Goal: Go to known website: Access a specific website the user already knows

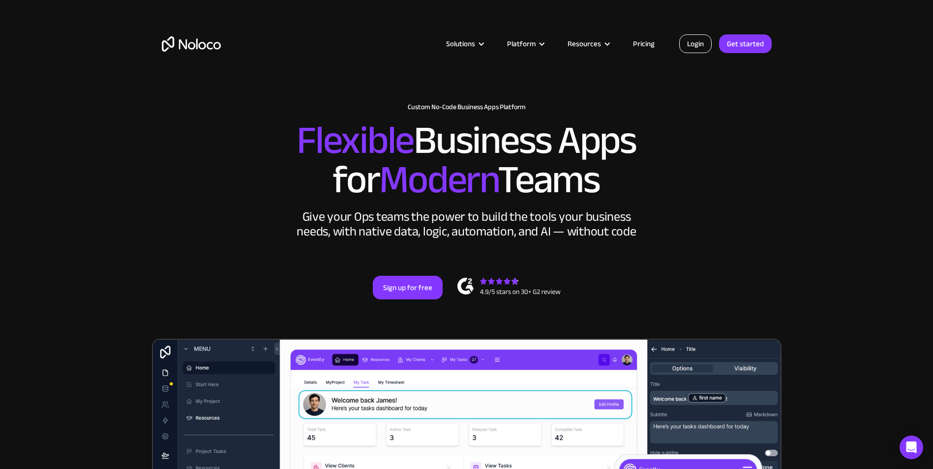
click at [692, 46] on link "Login" at bounding box center [695, 43] width 32 height 19
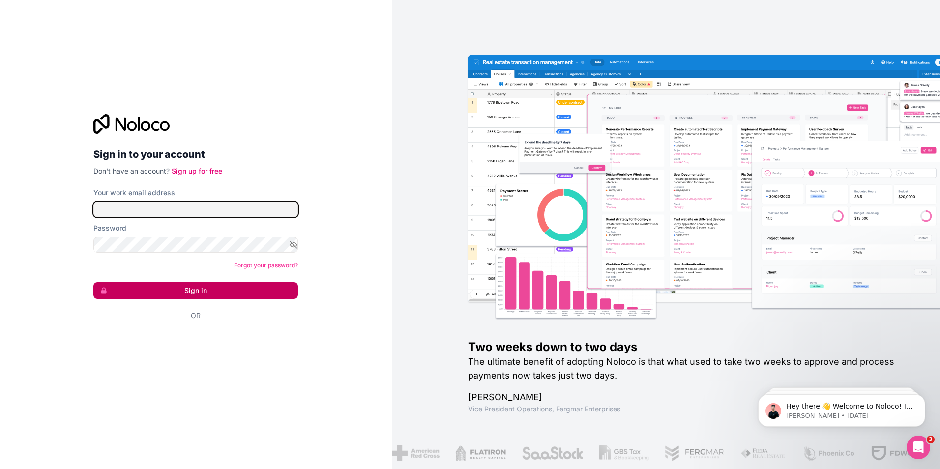
type input "[EMAIL_ADDRESS][DOMAIN_NAME]"
click at [221, 290] on button "Sign in" at bounding box center [195, 290] width 204 height 17
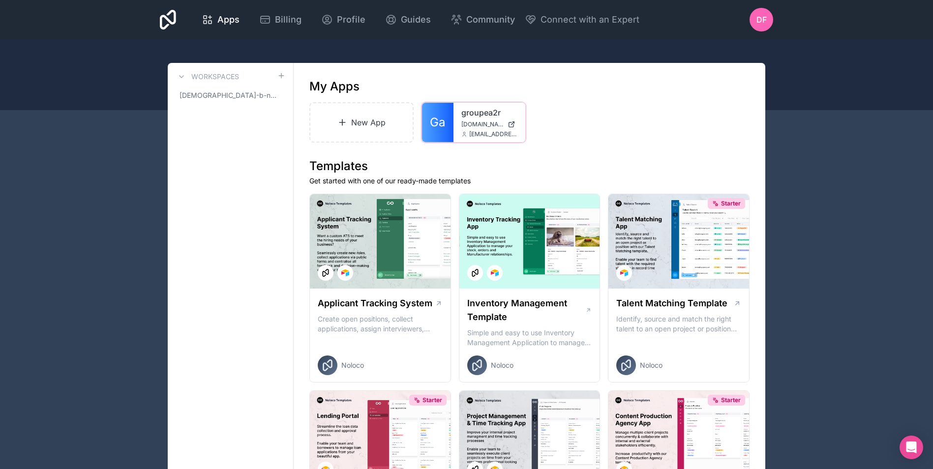
click at [443, 121] on span "Ga" at bounding box center [437, 123] width 15 height 16
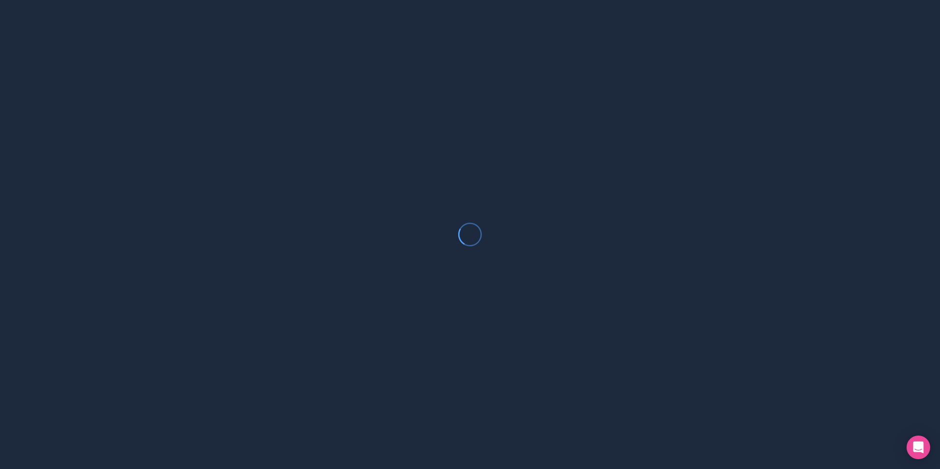
click at [443, 121] on div at bounding box center [470, 234] width 940 height 469
